Goal: Find contact information: Find contact information

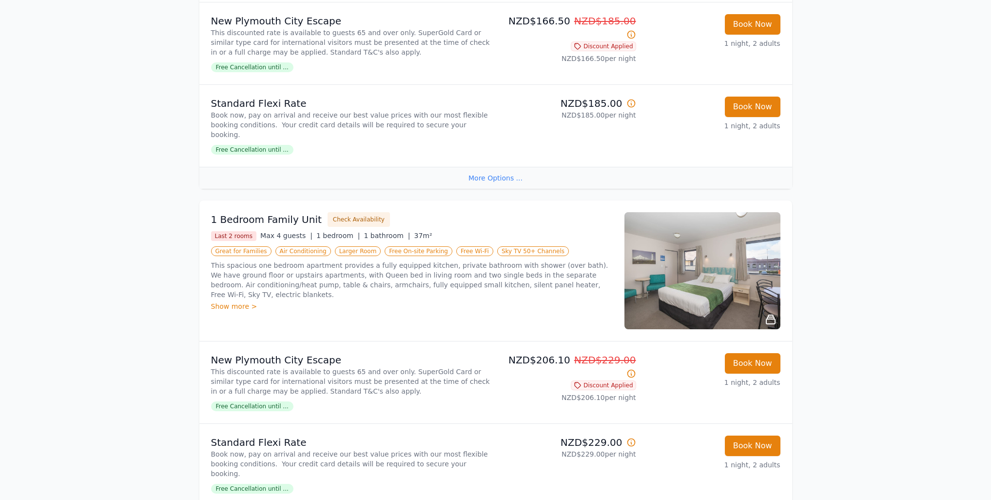
scroll to position [1001, 0]
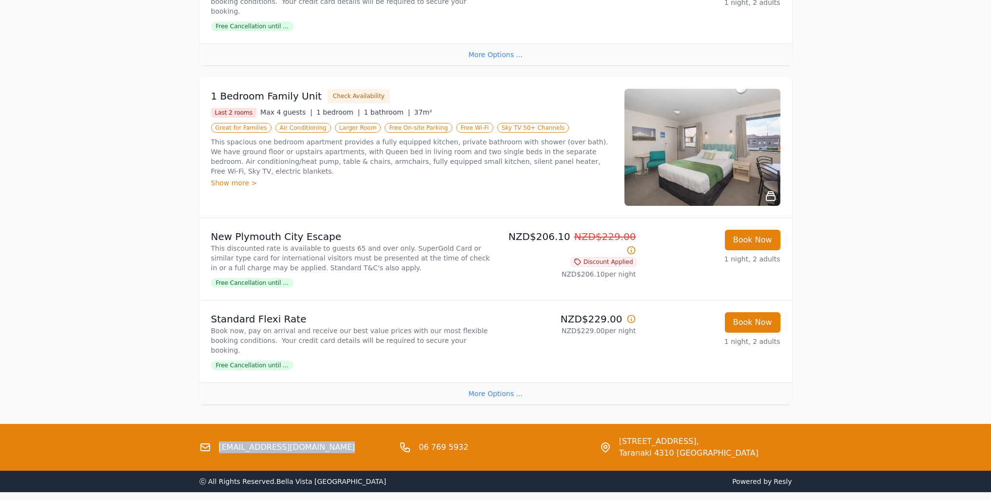
drag, startPoint x: 334, startPoint y: 407, endPoint x: 214, endPoint y: 411, distance: 120.5
click at [214, 435] on div "[EMAIL_ADDRESS][DOMAIN_NAME]" at bounding box center [295, 446] width 193 height 23
copy link "[EMAIL_ADDRESS][DOMAIN_NAME]"
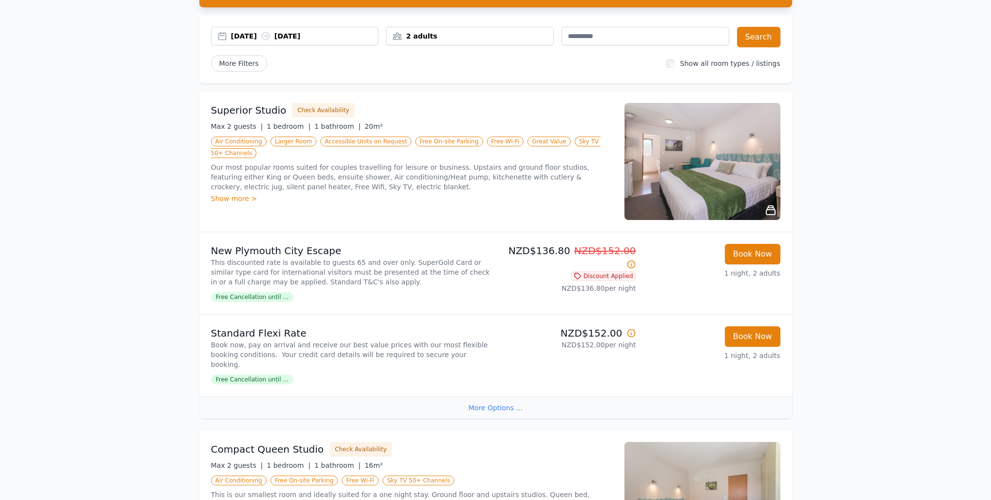
scroll to position [0, 0]
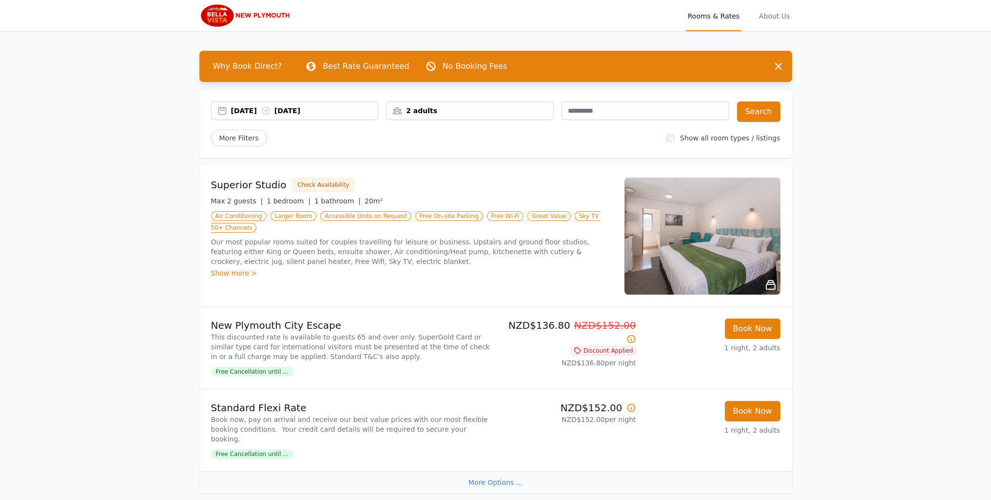
click at [702, 233] on img at bounding box center [703, 236] width 156 height 117
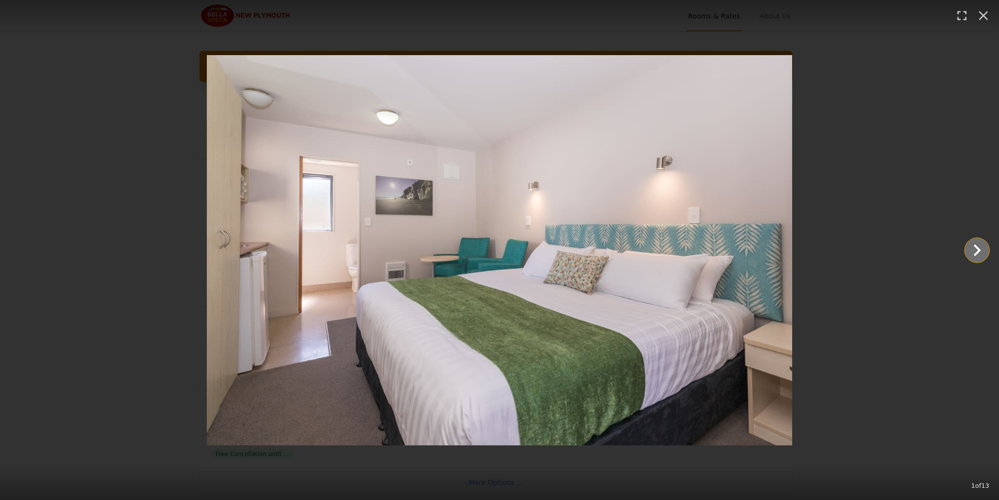
click at [975, 256] on icon "Show slide 2 of 13" at bounding box center [976, 249] width 23 height 23
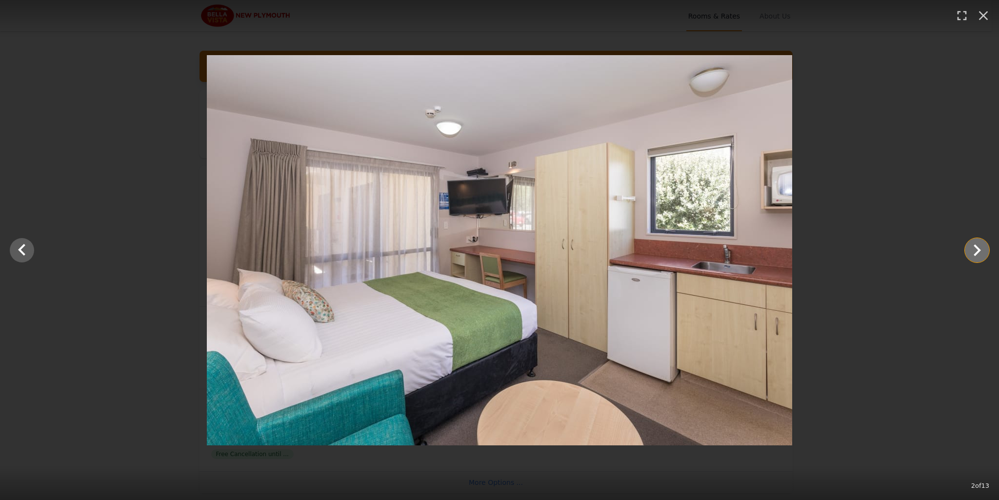
click at [973, 251] on icon "Show slide 3 of 13" at bounding box center [976, 249] width 23 height 23
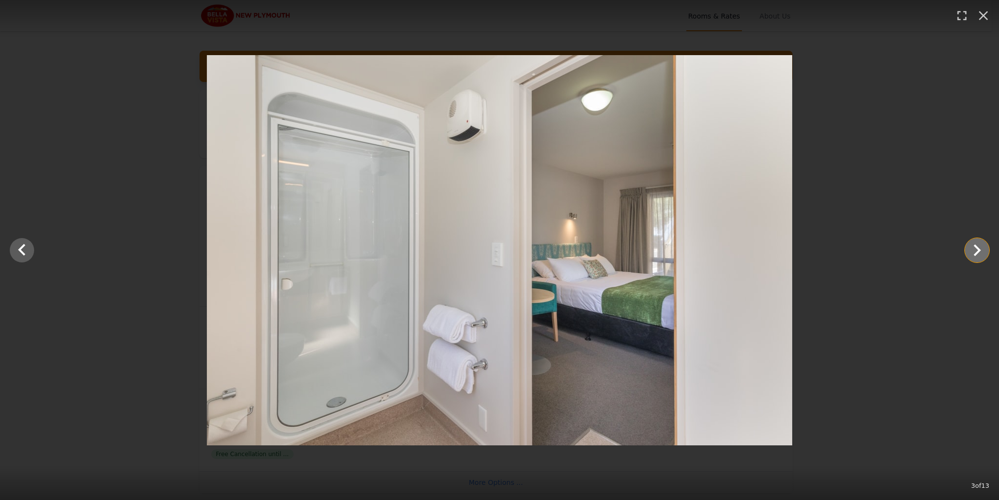
click at [973, 251] on icon "Show slide 4 of 13" at bounding box center [976, 249] width 23 height 23
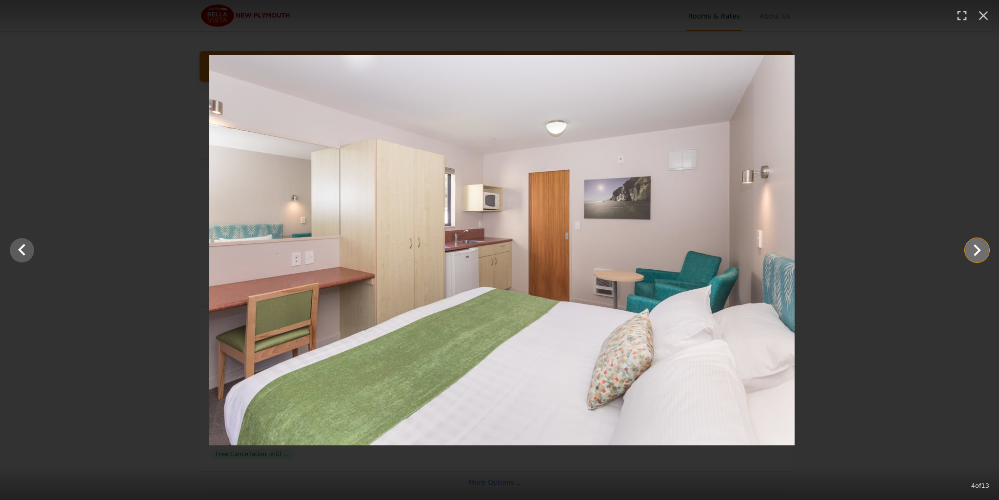
click at [973, 251] on icon "Show slide 5 of 13" at bounding box center [976, 249] width 23 height 23
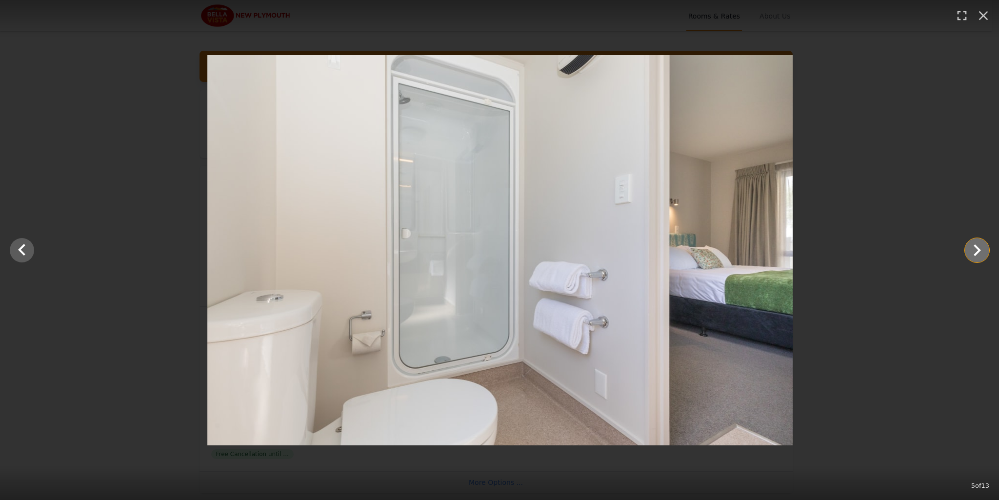
click at [973, 251] on icon "Show slide 6 of 13" at bounding box center [976, 249] width 23 height 23
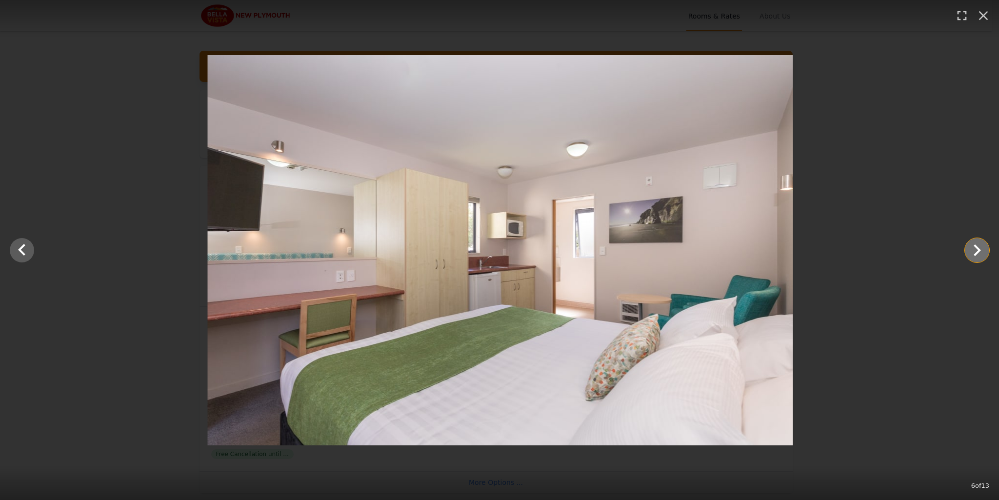
click at [973, 251] on icon "Show slide 7 of 13" at bounding box center [976, 249] width 23 height 23
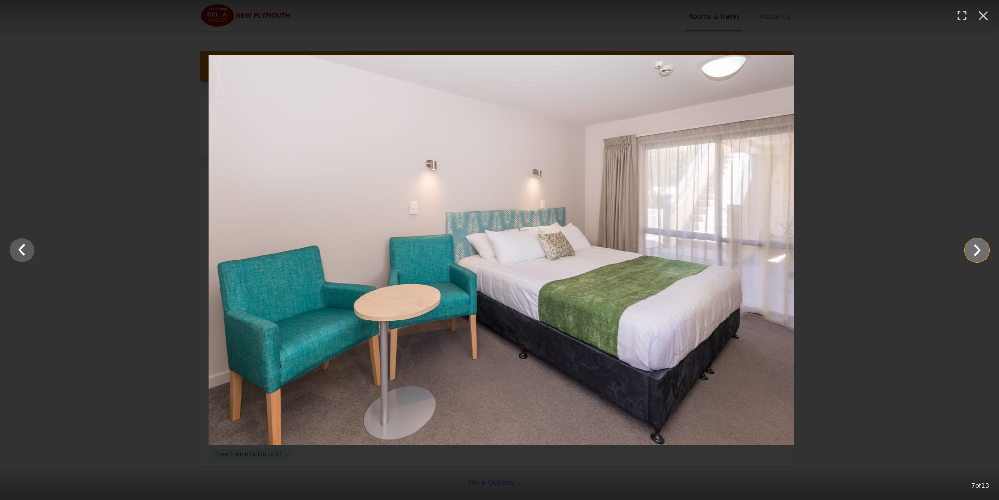
click at [973, 251] on icon "Show slide 8 of 13" at bounding box center [976, 249] width 23 height 23
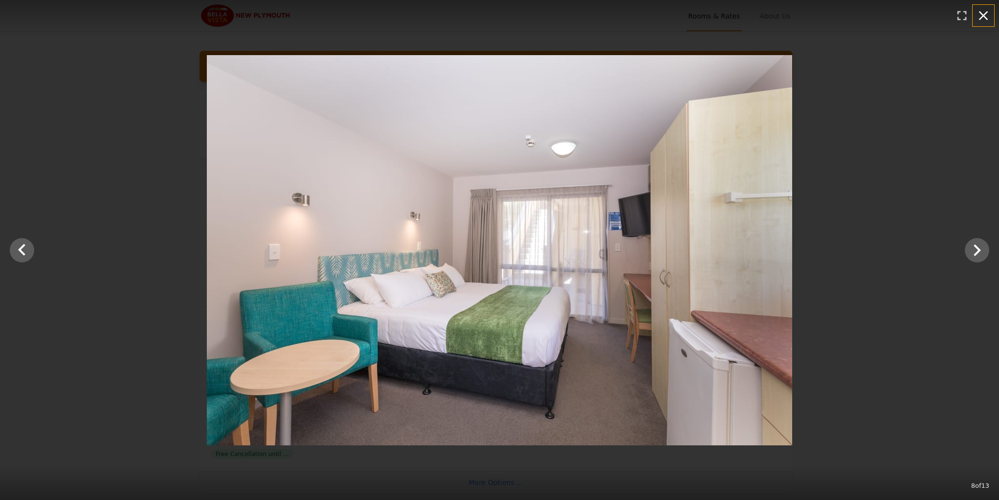
click at [987, 19] on icon "button" at bounding box center [983, 16] width 16 height 16
